Goal: Navigation & Orientation: Find specific page/section

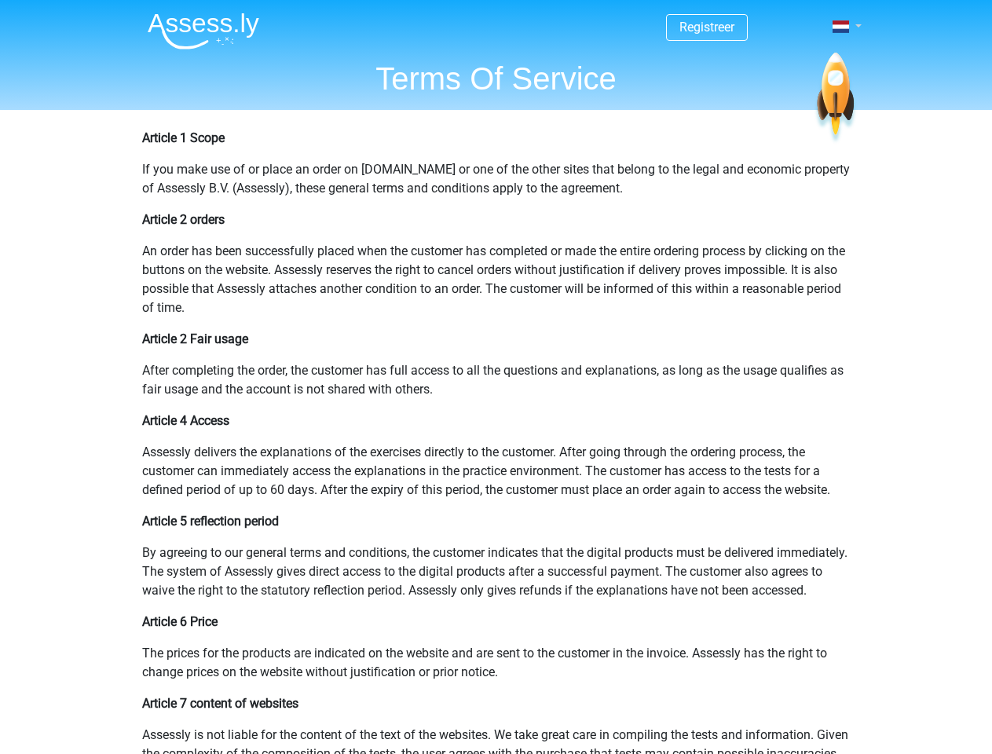
click at [842, 27] on span at bounding box center [840, 26] width 16 height 13
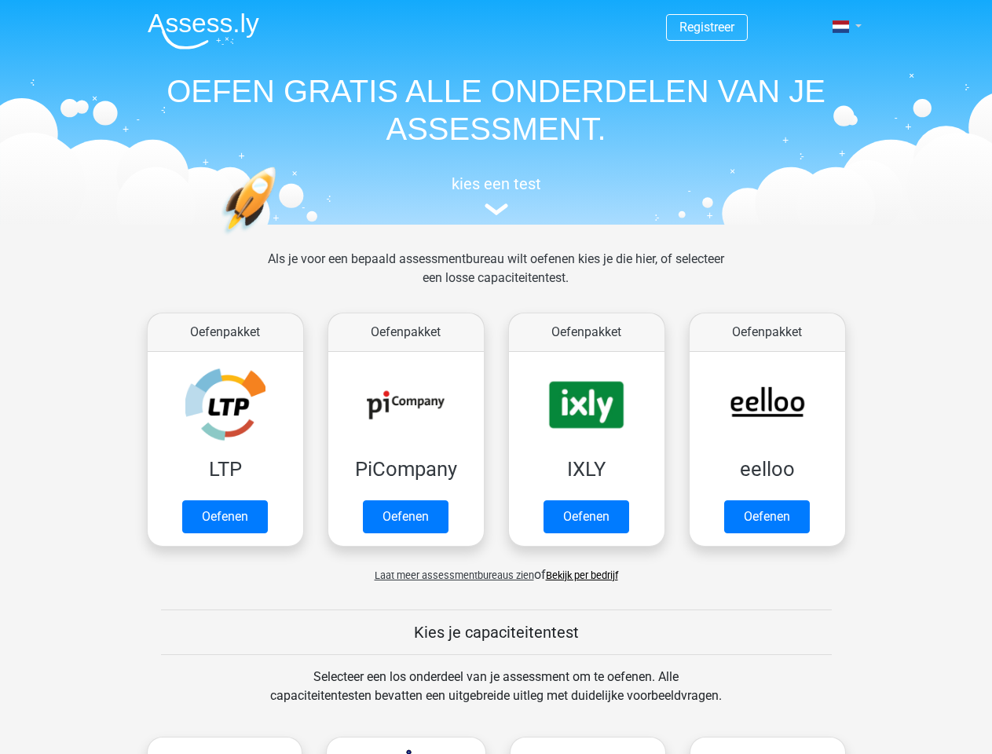
click at [842, 27] on span at bounding box center [840, 26] width 16 height 13
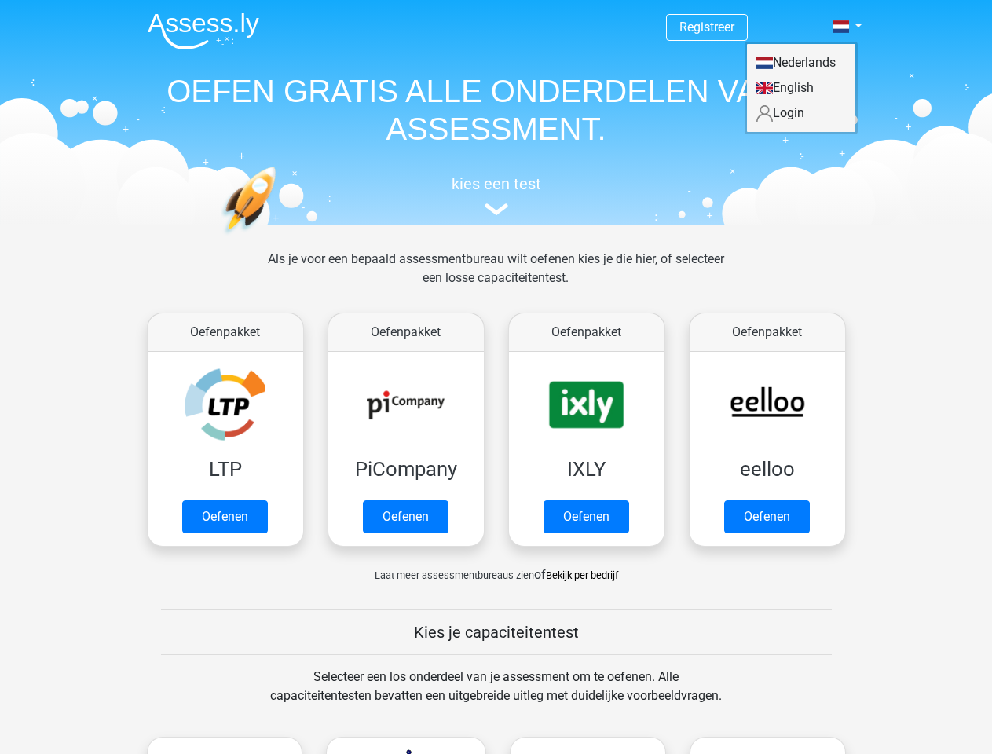
click at [450, 575] on span "Laat meer assessmentbureaus zien" at bounding box center [453, 575] width 159 height 12
